Goal: Check status: Check status

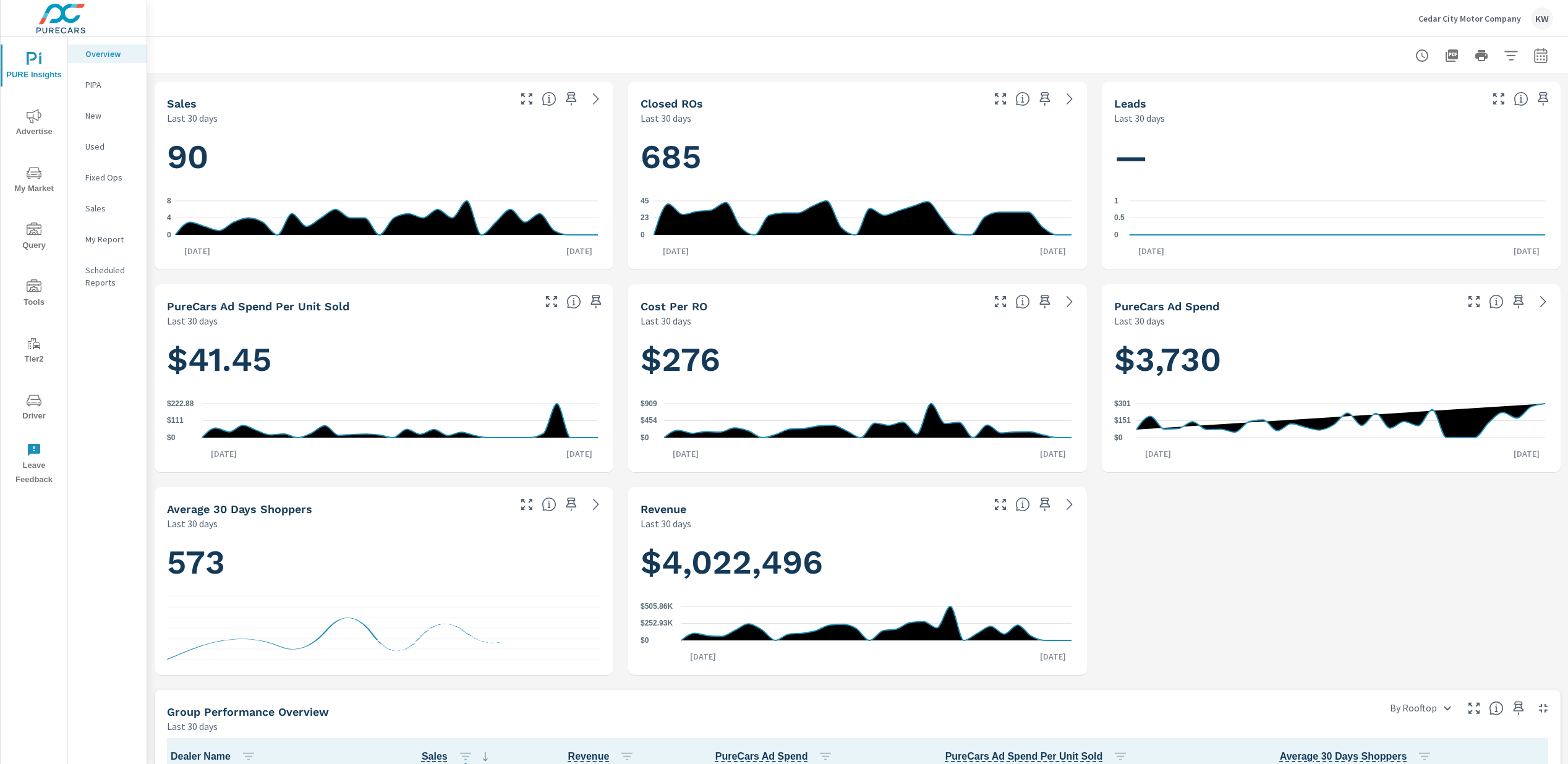
click at [41, 126] on span "Advertise" at bounding box center [34, 123] width 59 height 30
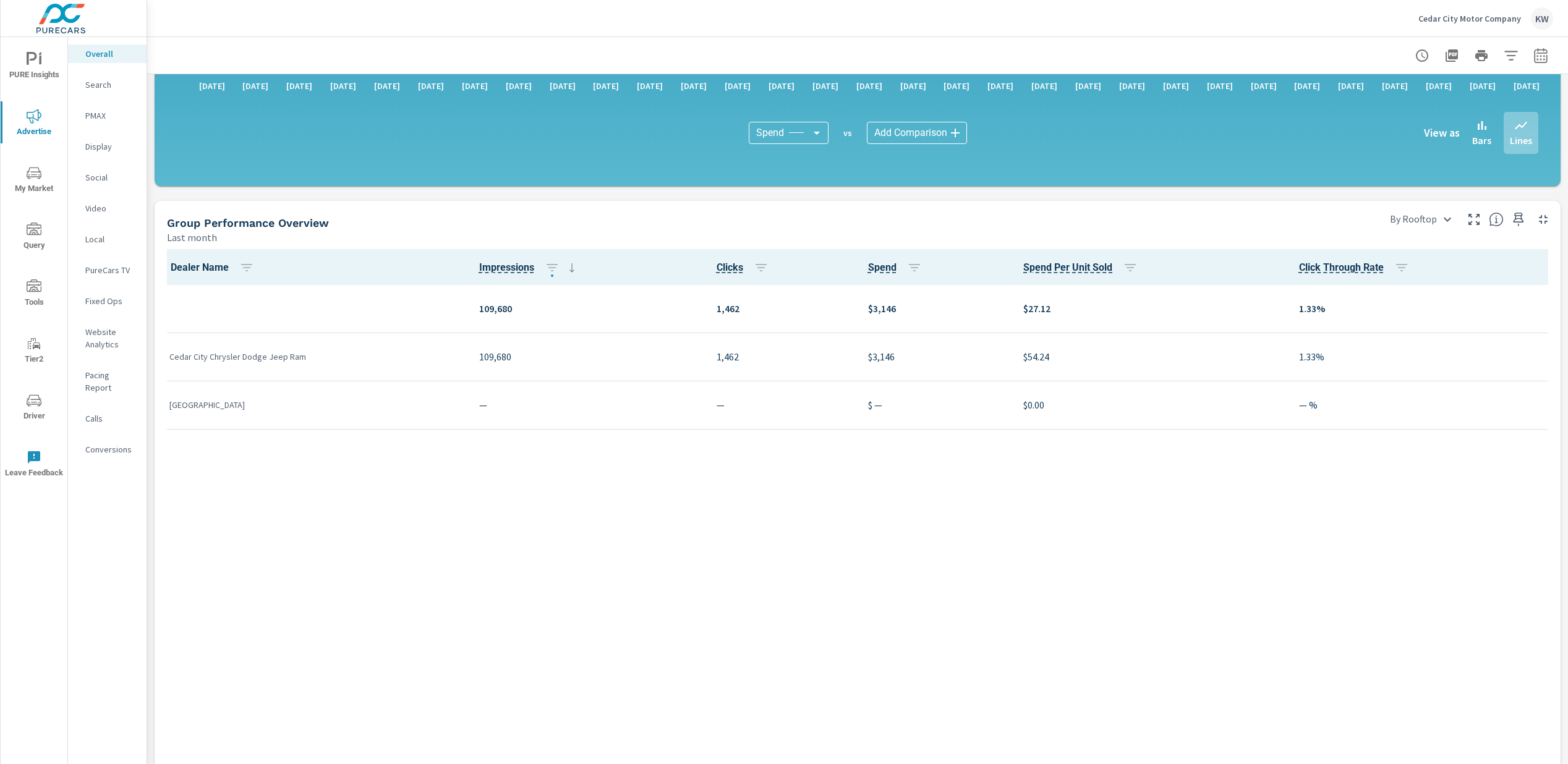
scroll to position [1206, 0]
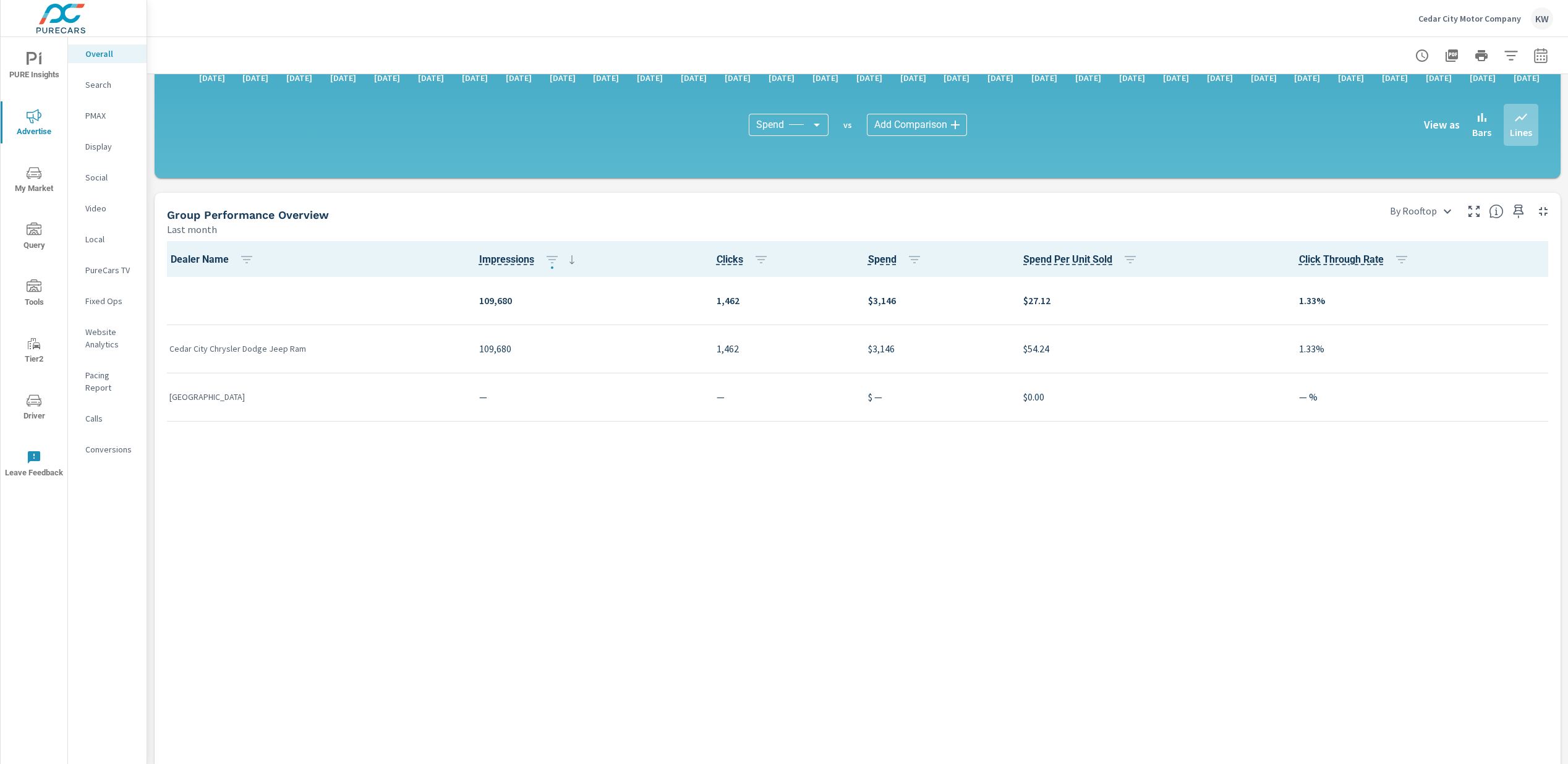
click at [1506, 55] on icon "button" at bounding box center [1511, 56] width 15 height 15
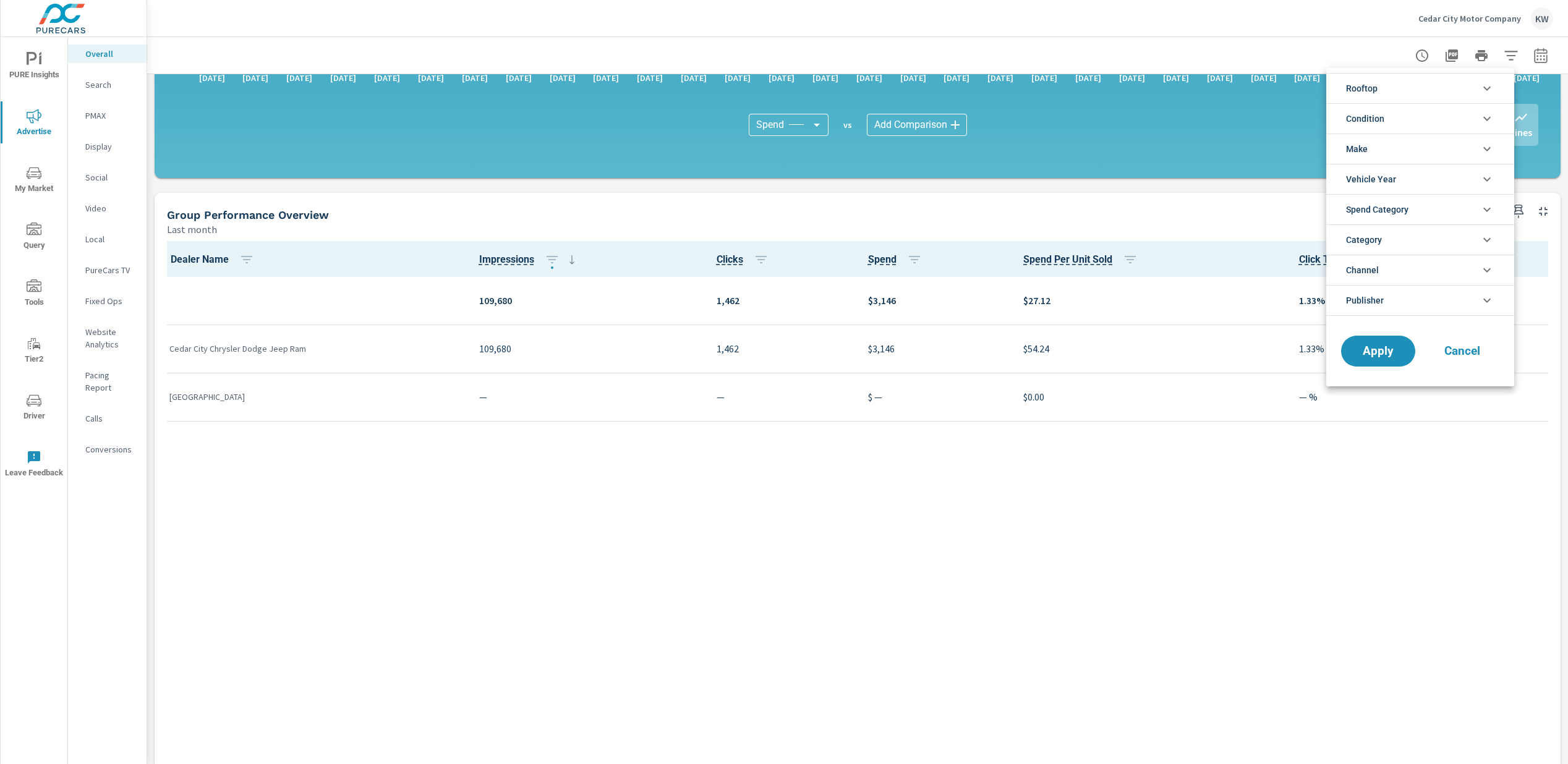
click at [1528, 61] on div at bounding box center [784, 382] width 1568 height 764
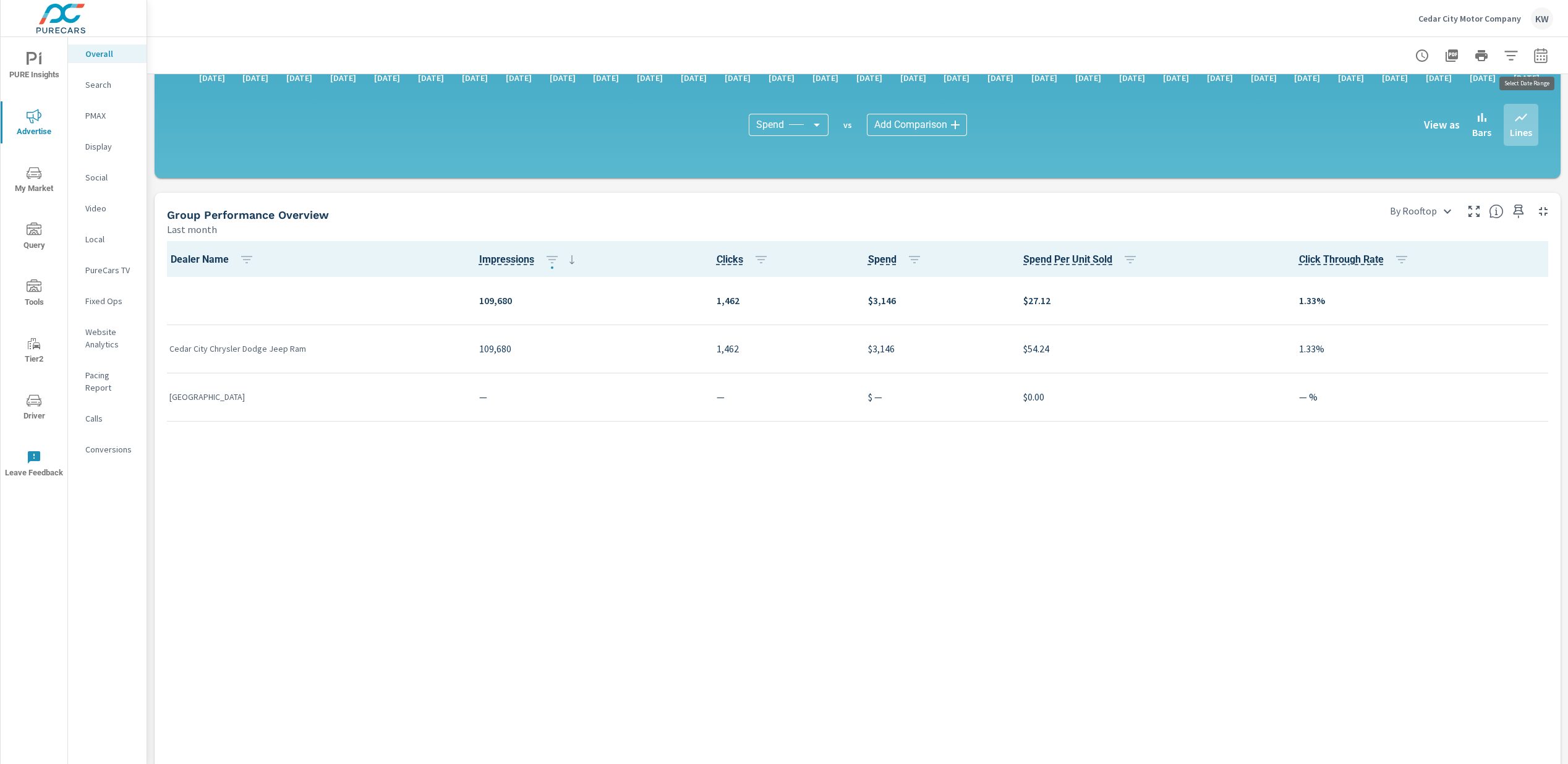
click at [1533, 58] on icon "button" at bounding box center [1540, 56] width 15 height 15
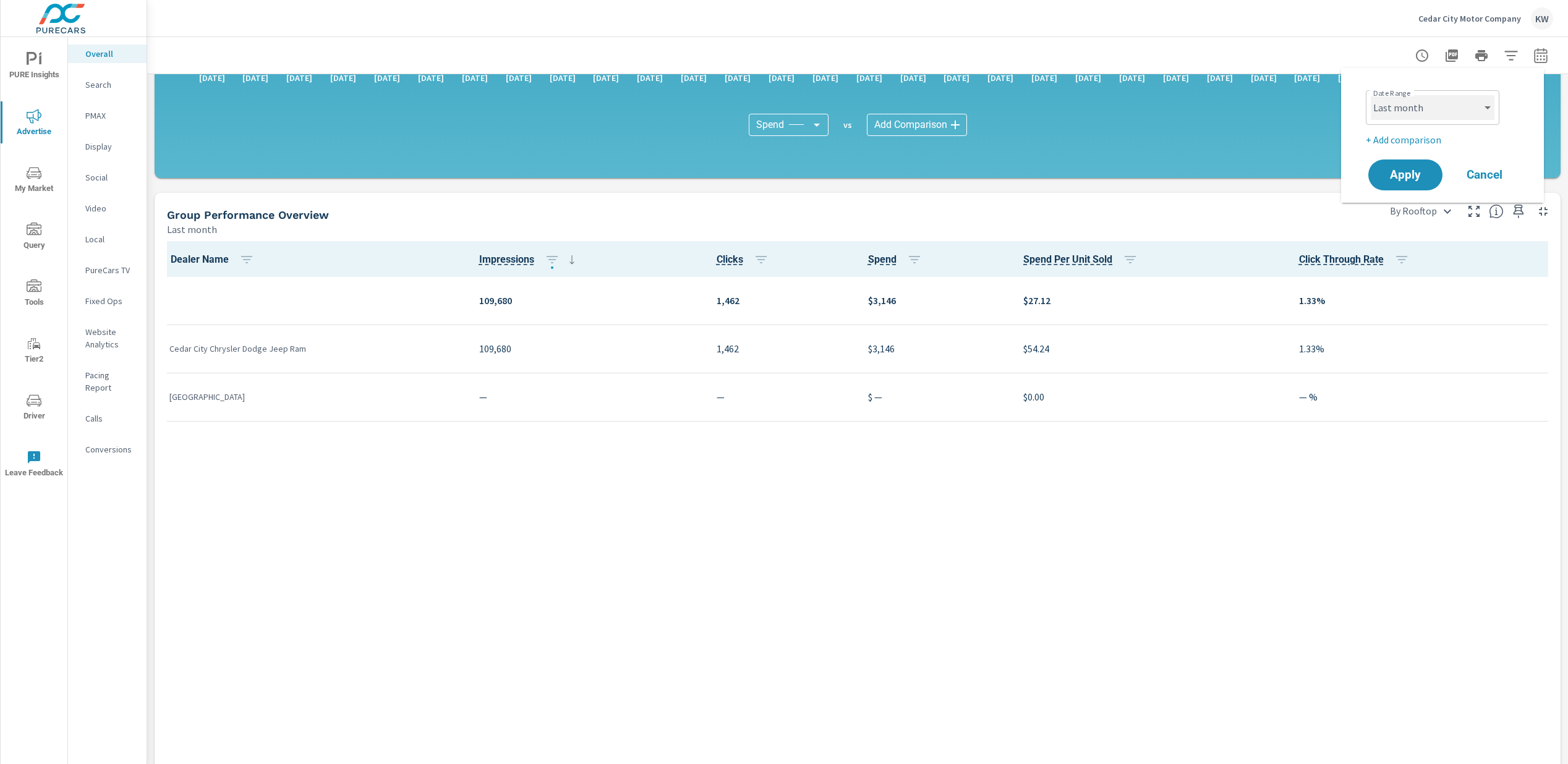
click at [1478, 112] on select "Custom [DATE] Last week Last 7 days Last 14 days Last 30 days Last 45 days Last…" at bounding box center [1432, 108] width 124 height 25
click at [1371, 95] on select "Custom [DATE] Last week Last 7 days Last 14 days Last 30 days Last 45 days Last…" at bounding box center [1432, 108] width 124 height 25
select select "Month to date"
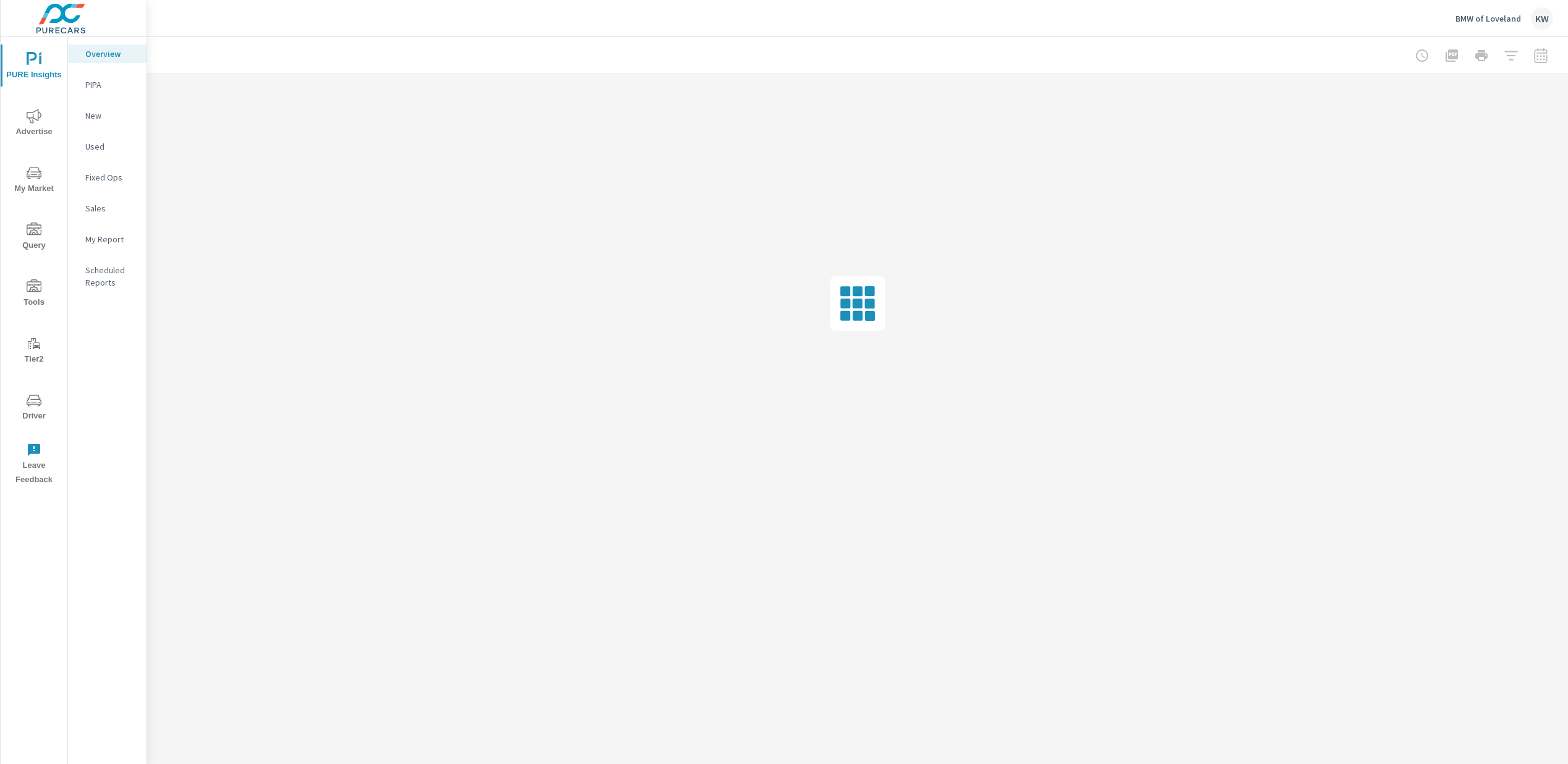
click at [29, 411] on span "Driver" at bounding box center [34, 408] width 59 height 30
